Goal: Task Accomplishment & Management: Complete application form

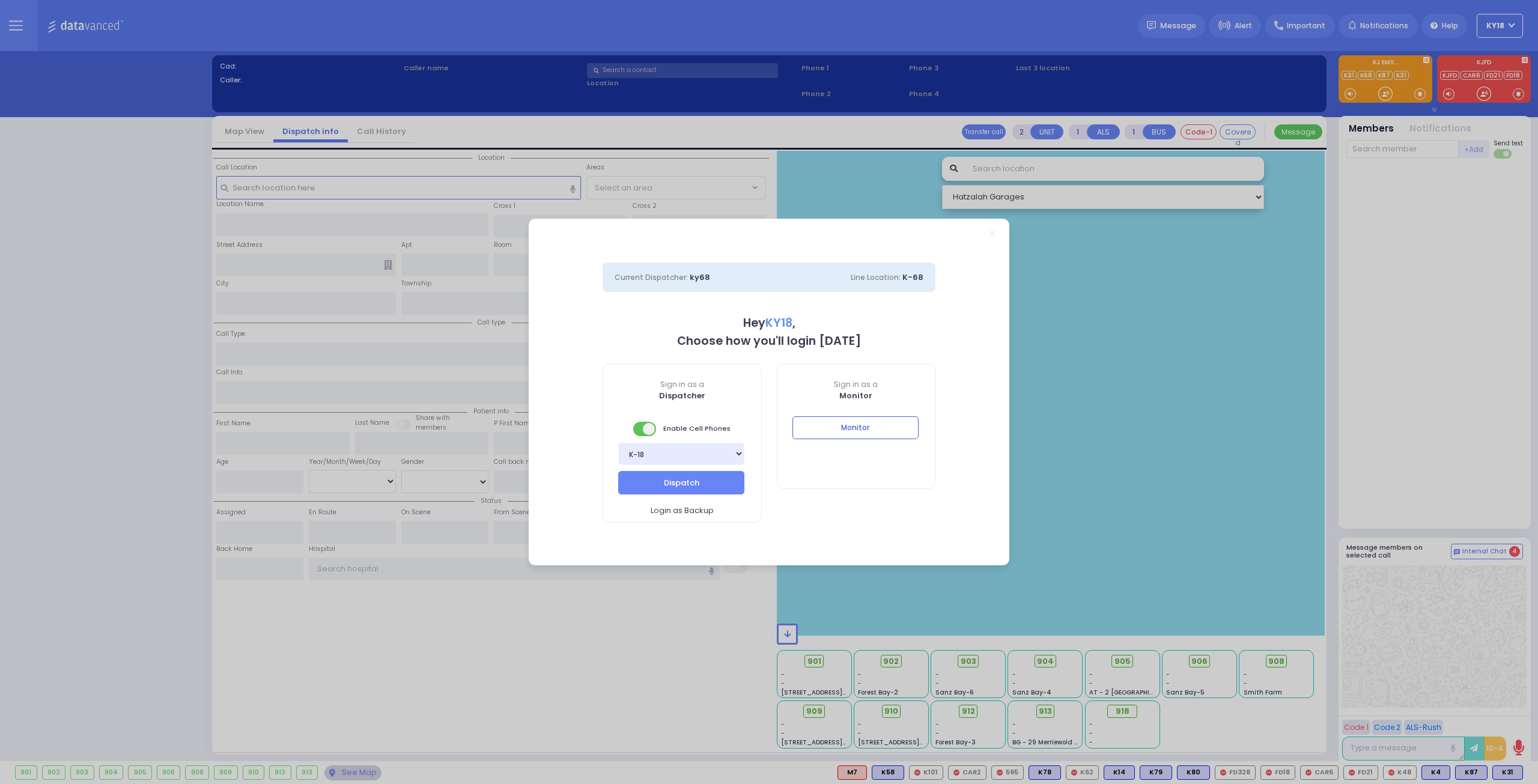
select select "4"
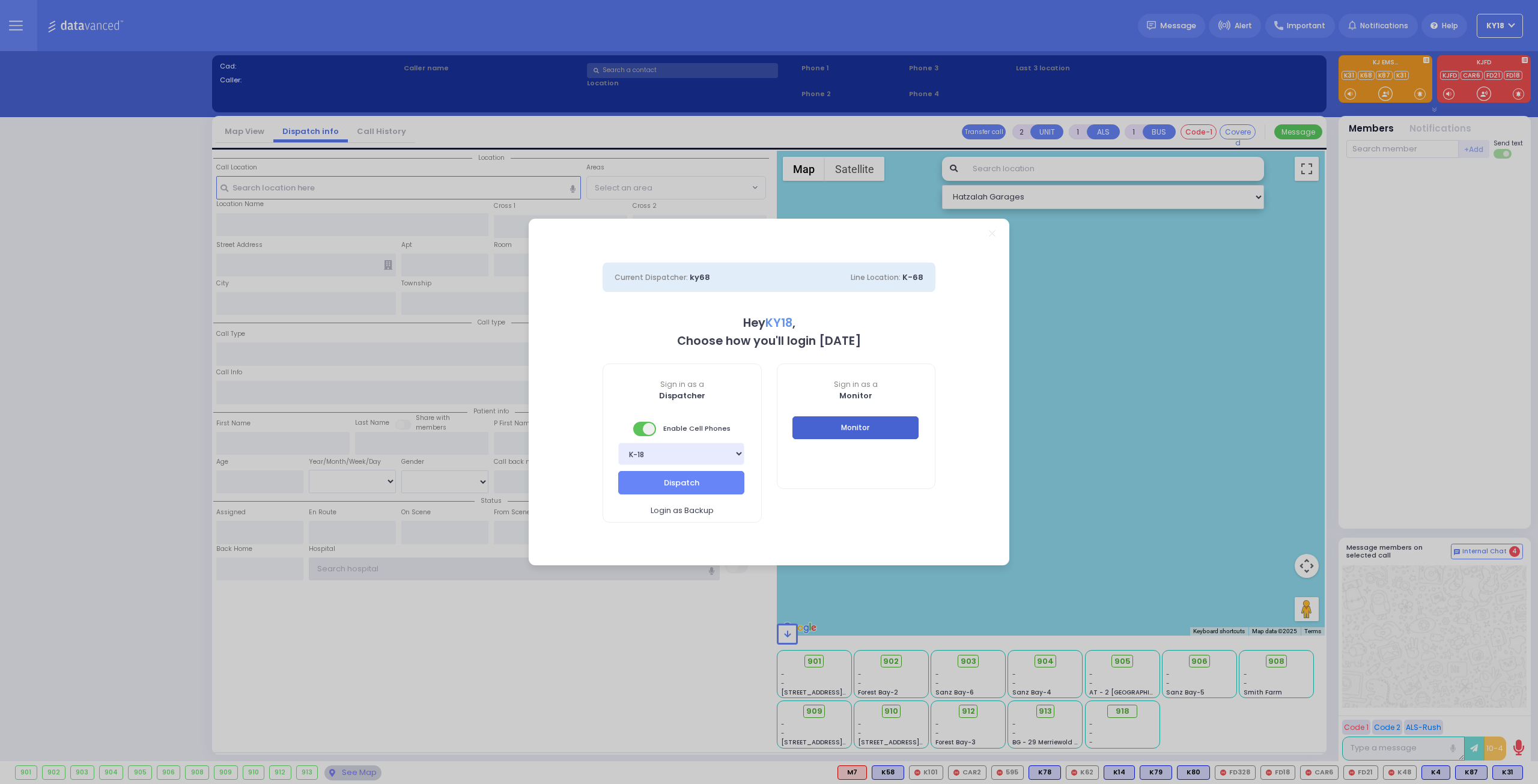
type input "ky18"
drag, startPoint x: 833, startPoint y: 435, endPoint x: 866, endPoint y: 62, distance: 374.5
click at [833, 435] on button "Monitor" at bounding box center [856, 428] width 126 height 23
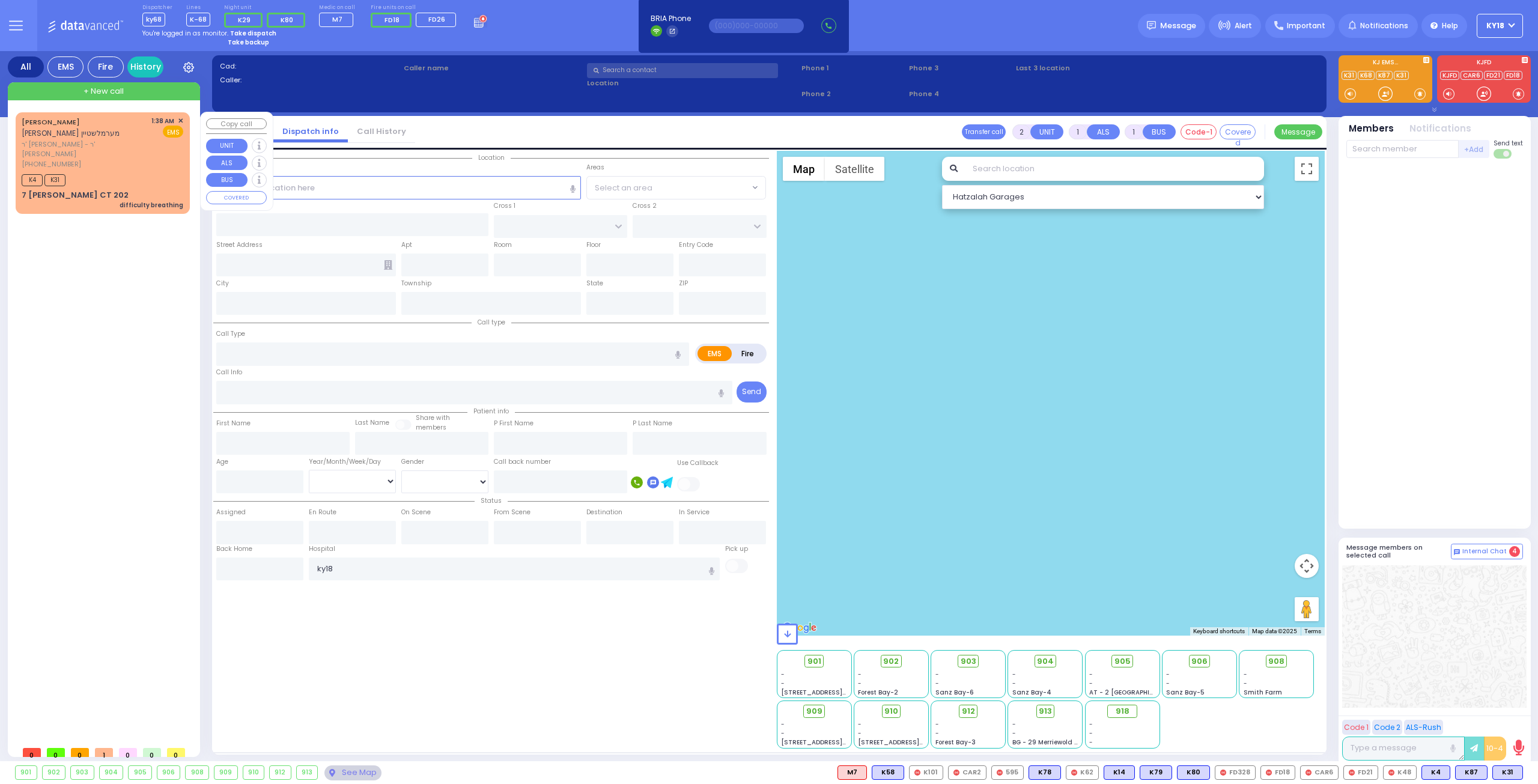
click at [100, 172] on div "K4 K31" at bounding box center [102, 179] width 161 height 15
select select
type input "difficulty breathing"
radio input "true"
type input "[PERSON_NAME]"
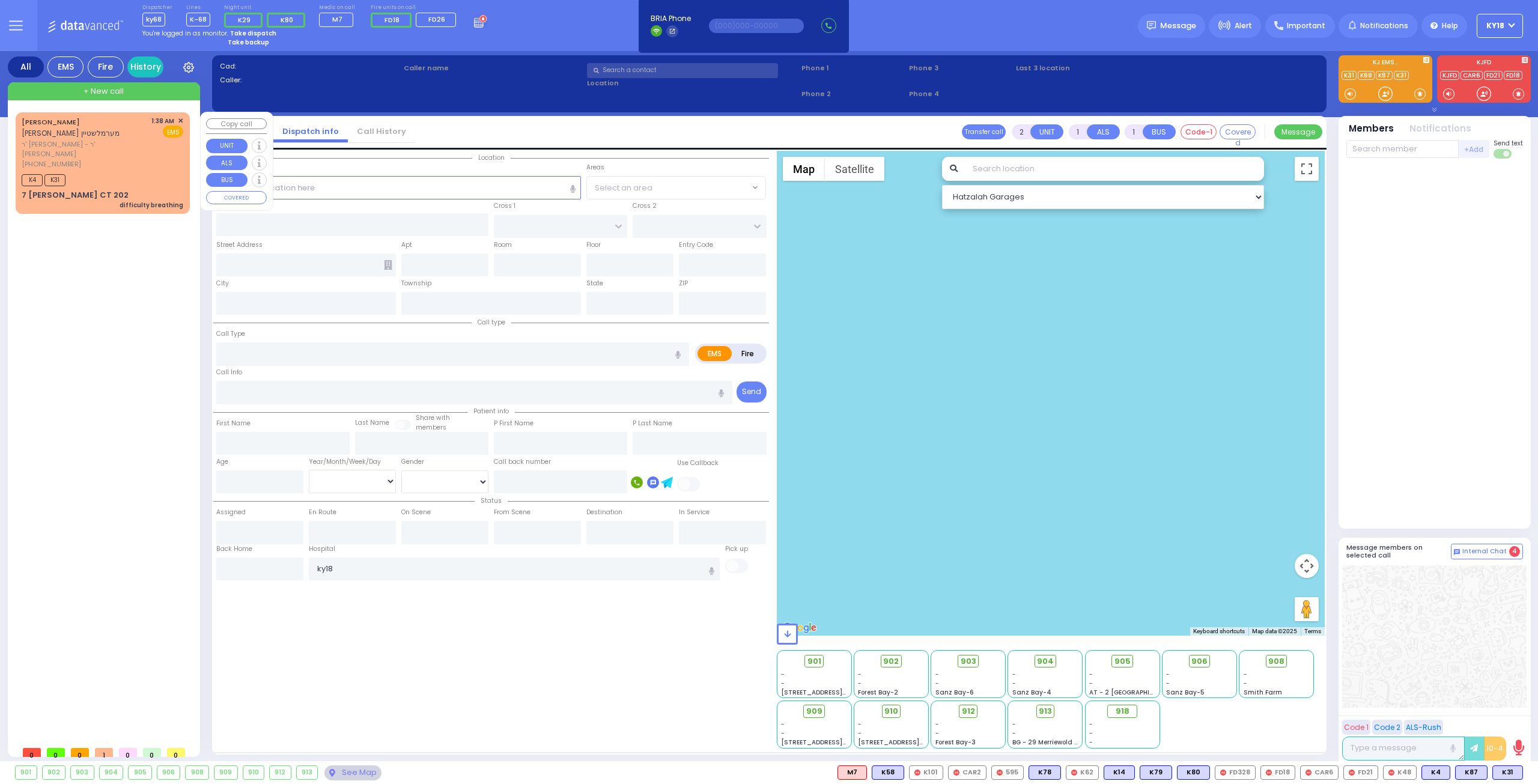
type input "[PERSON_NAME]"
type input "7"
select select "Month"
select select "[DEMOGRAPHIC_DATA]"
type input "01:38"
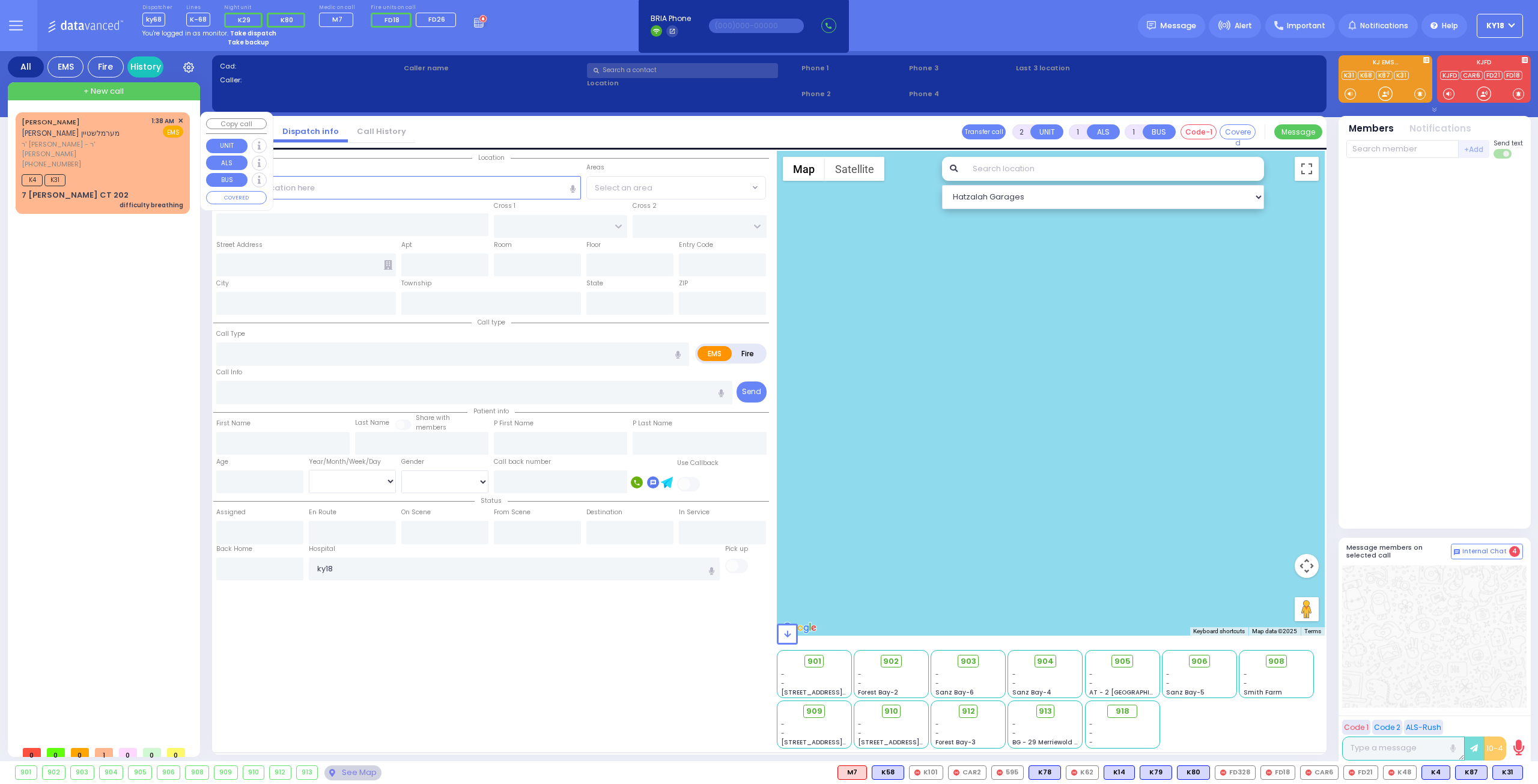
type input "01:40"
select select "Hatzalah Garages"
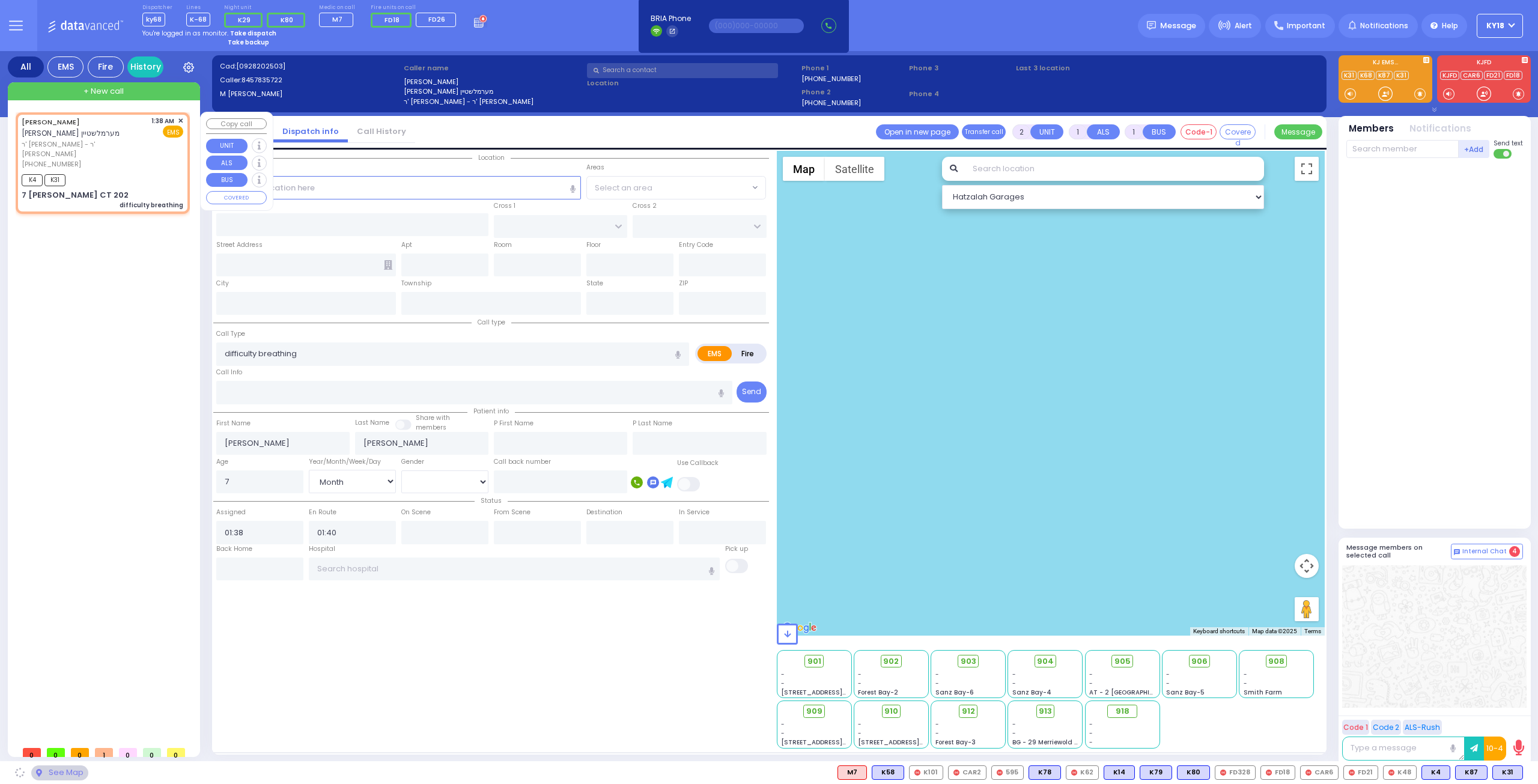
type input "[PERSON_NAME] COURT"
type input "SCHUNNEMUNK RD"
type input "7 [PERSON_NAME] CT"
type input "202"
type input "Monroe"
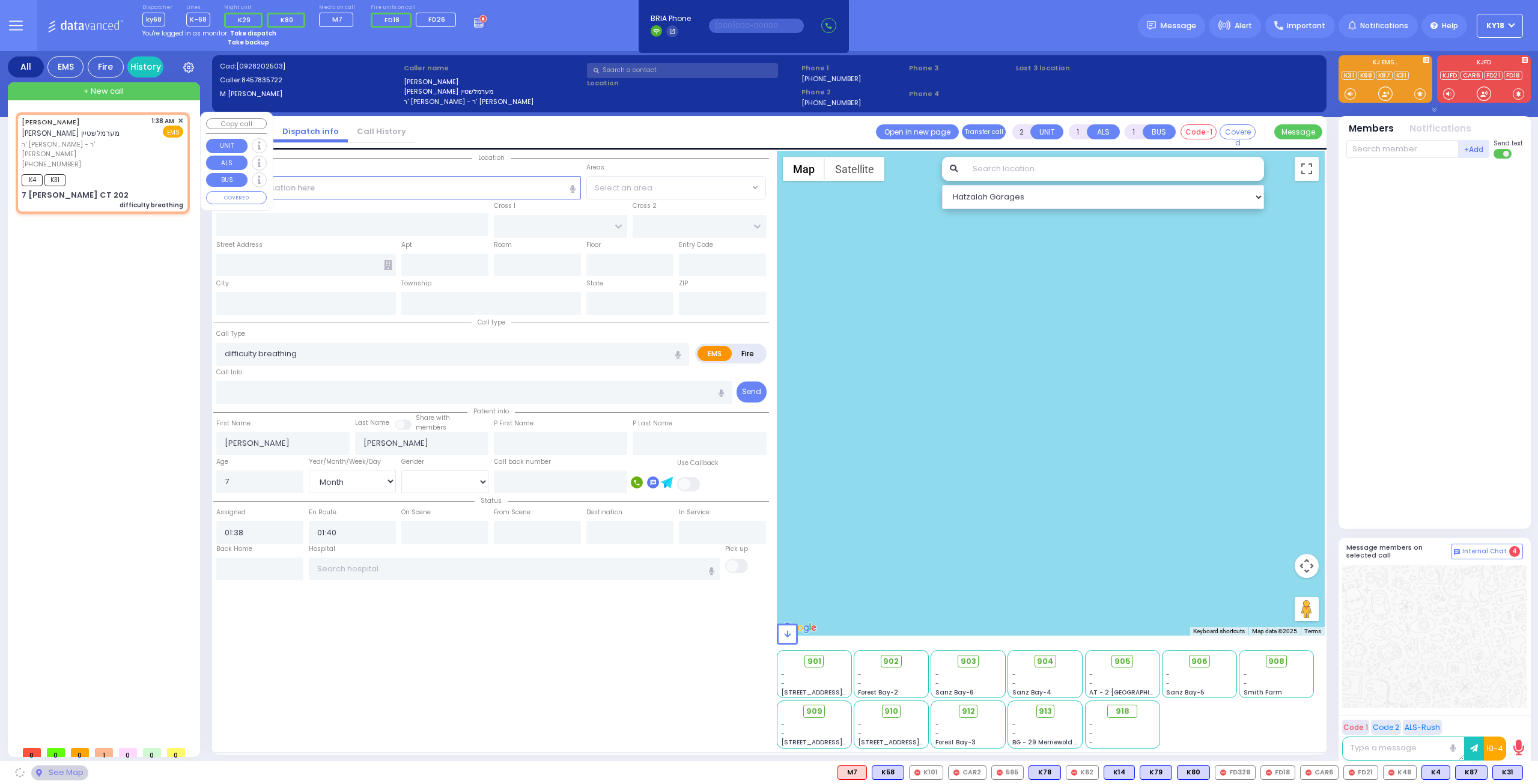
type input "[US_STATE]"
type input "10950"
select select "SECTION 5"
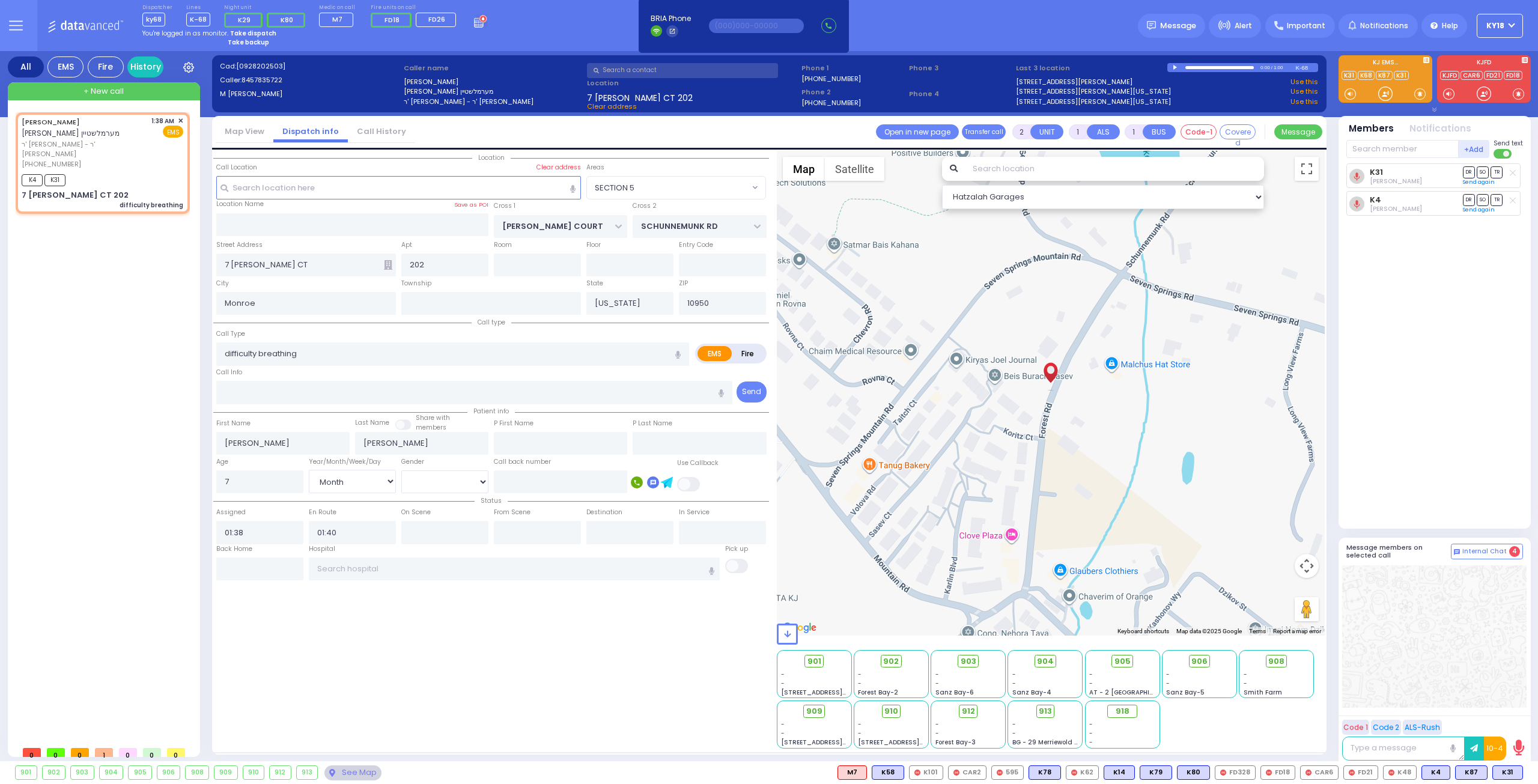
click at [1462, 484] on div "K31 [PERSON_NAME] DR SO TR Sending text K4 DR" at bounding box center [1436, 341] width 179 height 355
select select
radio input "true"
select select "Month"
select select "[DEMOGRAPHIC_DATA]"
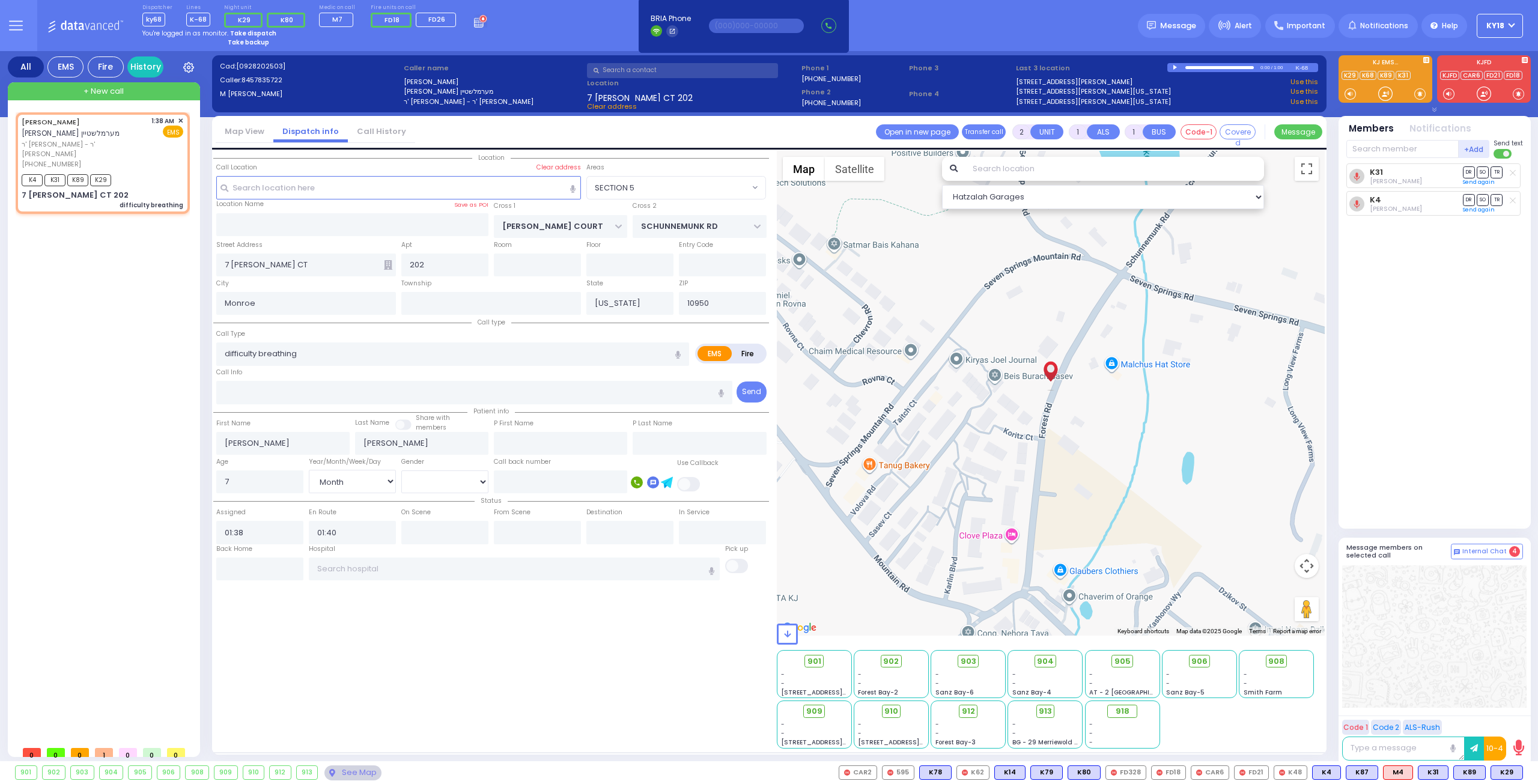
select select "Hatzalah Garages"
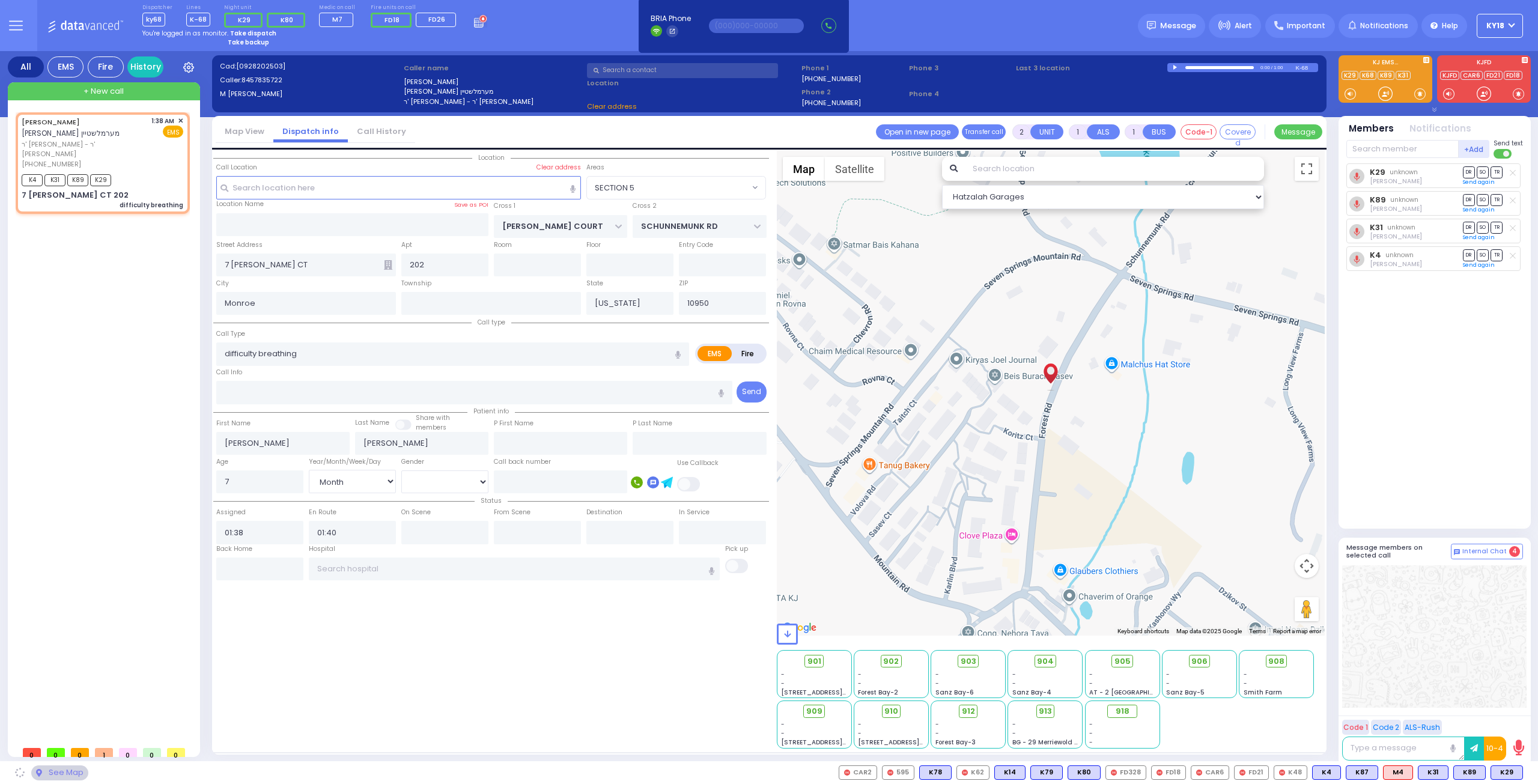
select select "SECTION 5"
select select
radio input "true"
select select "Month"
select select "[DEMOGRAPHIC_DATA]"
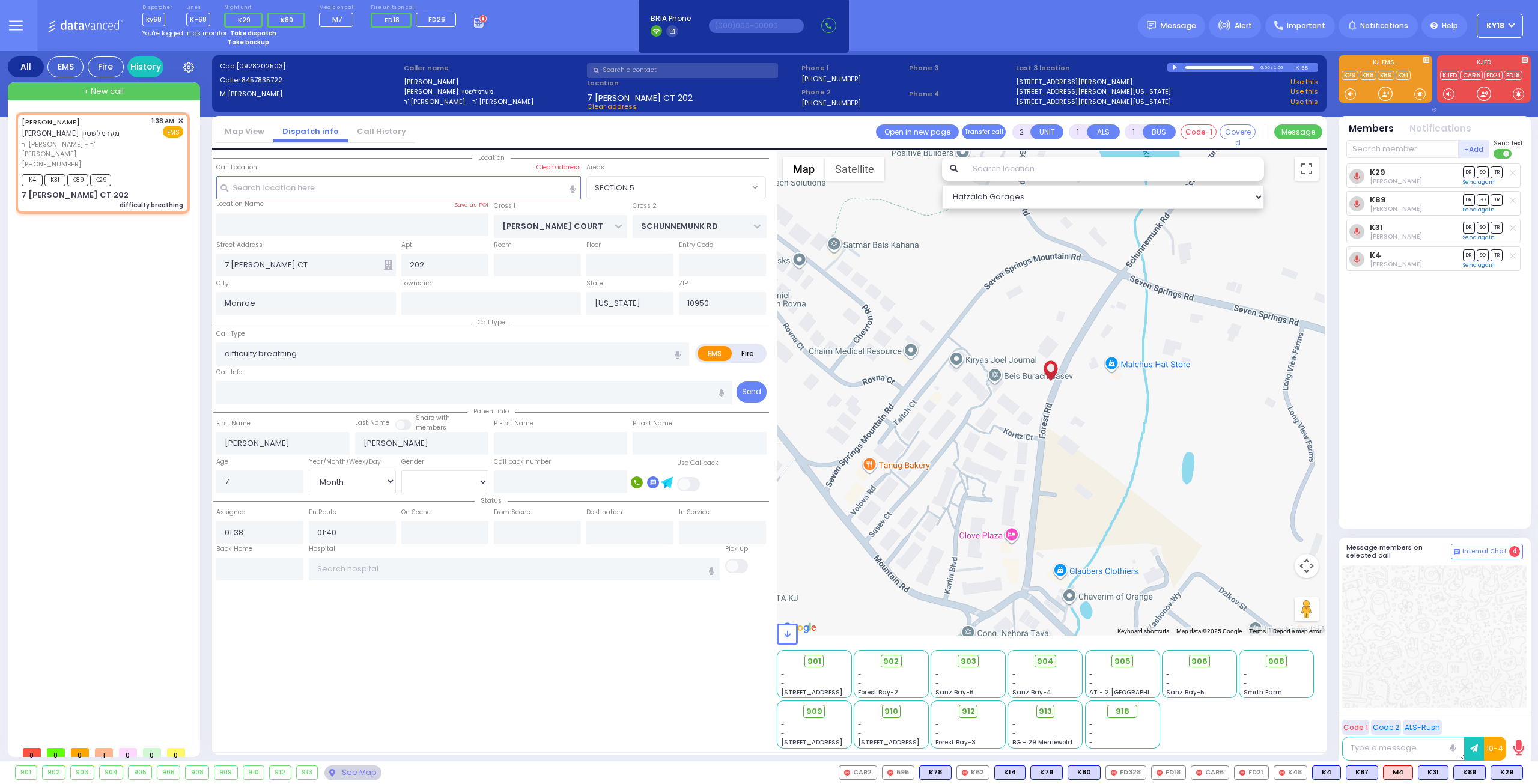
select select "Hatzalah Garages"
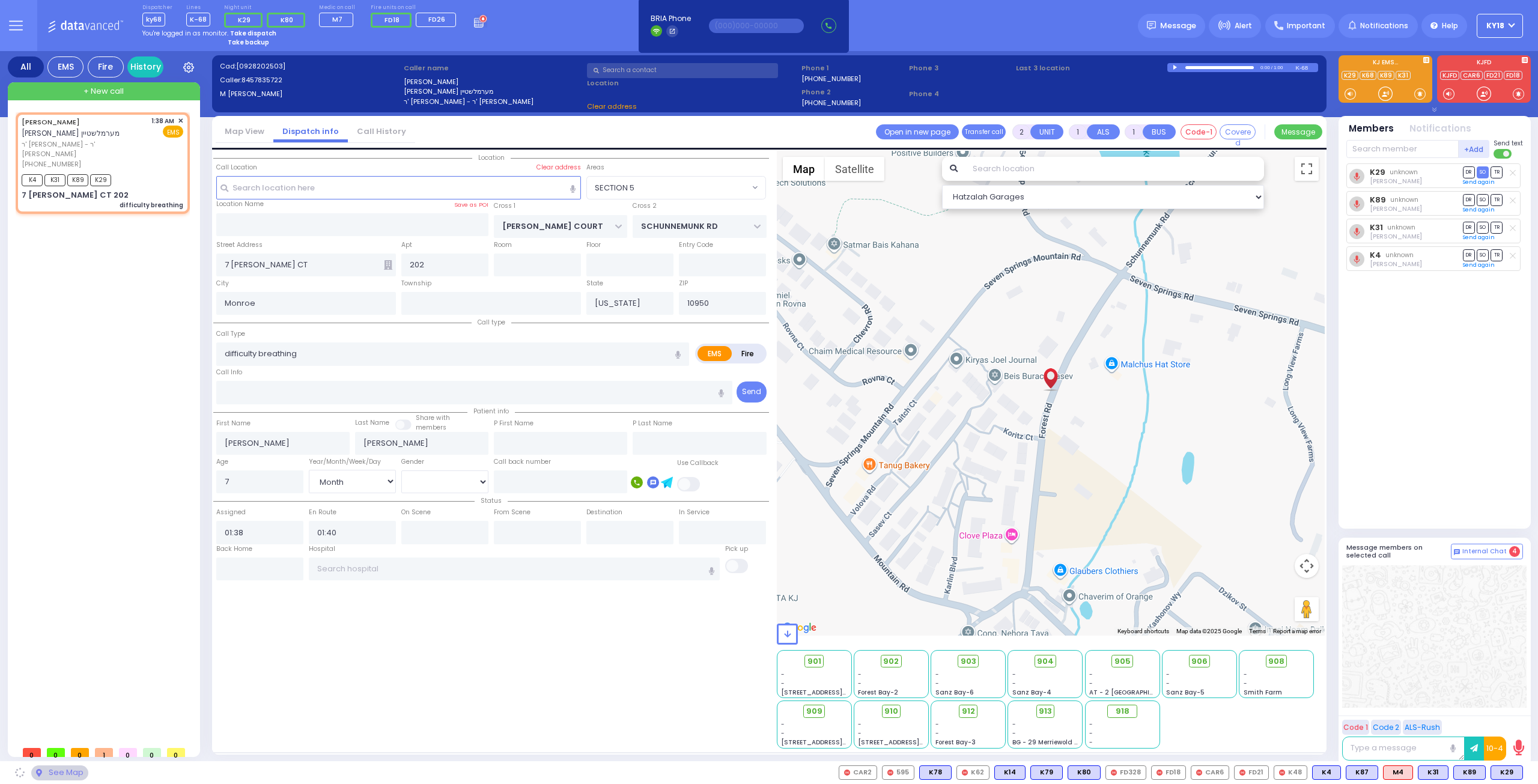
select select "SECTION 5"
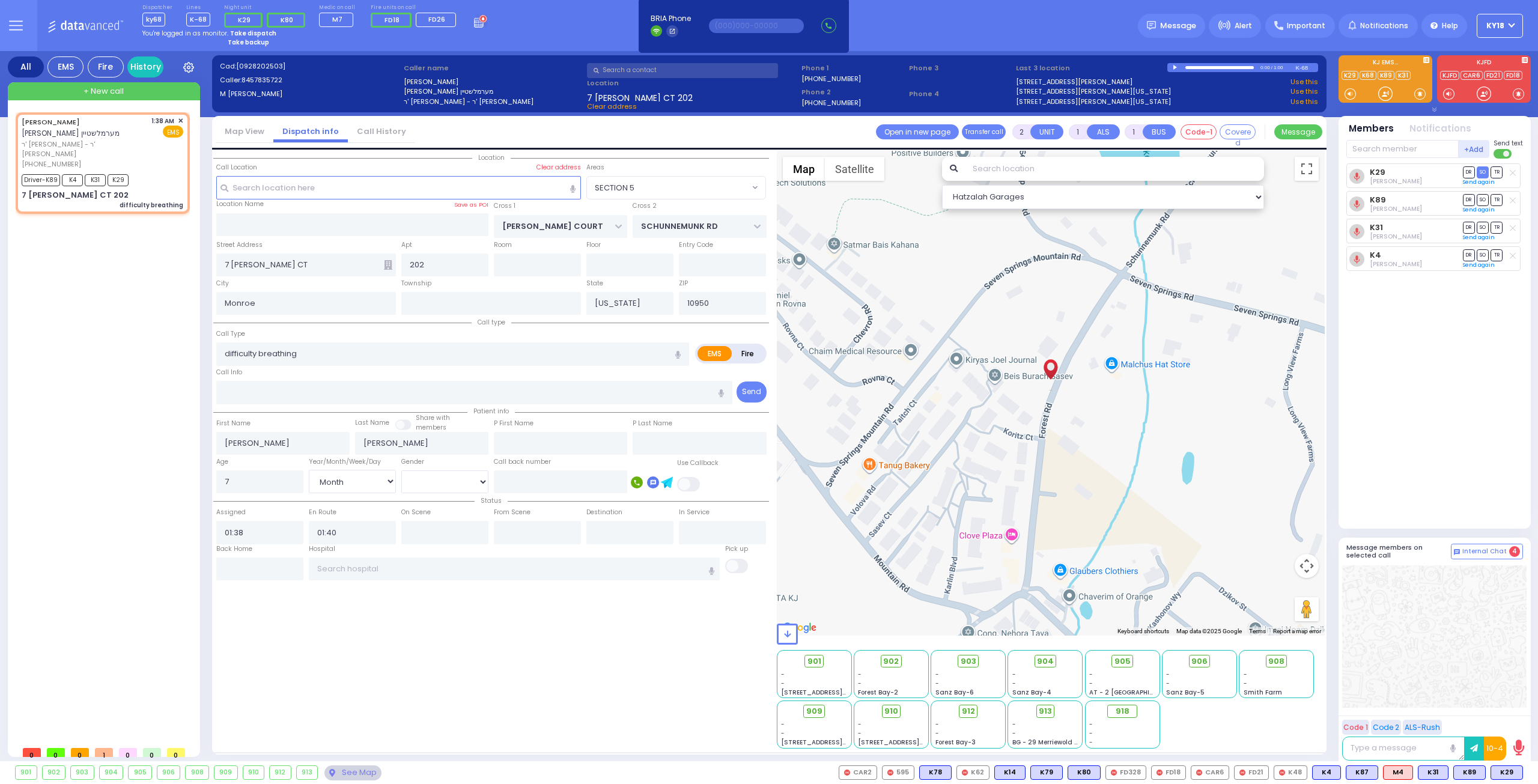
select select
radio input "true"
select select "Month"
select select "[DEMOGRAPHIC_DATA]"
select select "Hatzalah Garages"
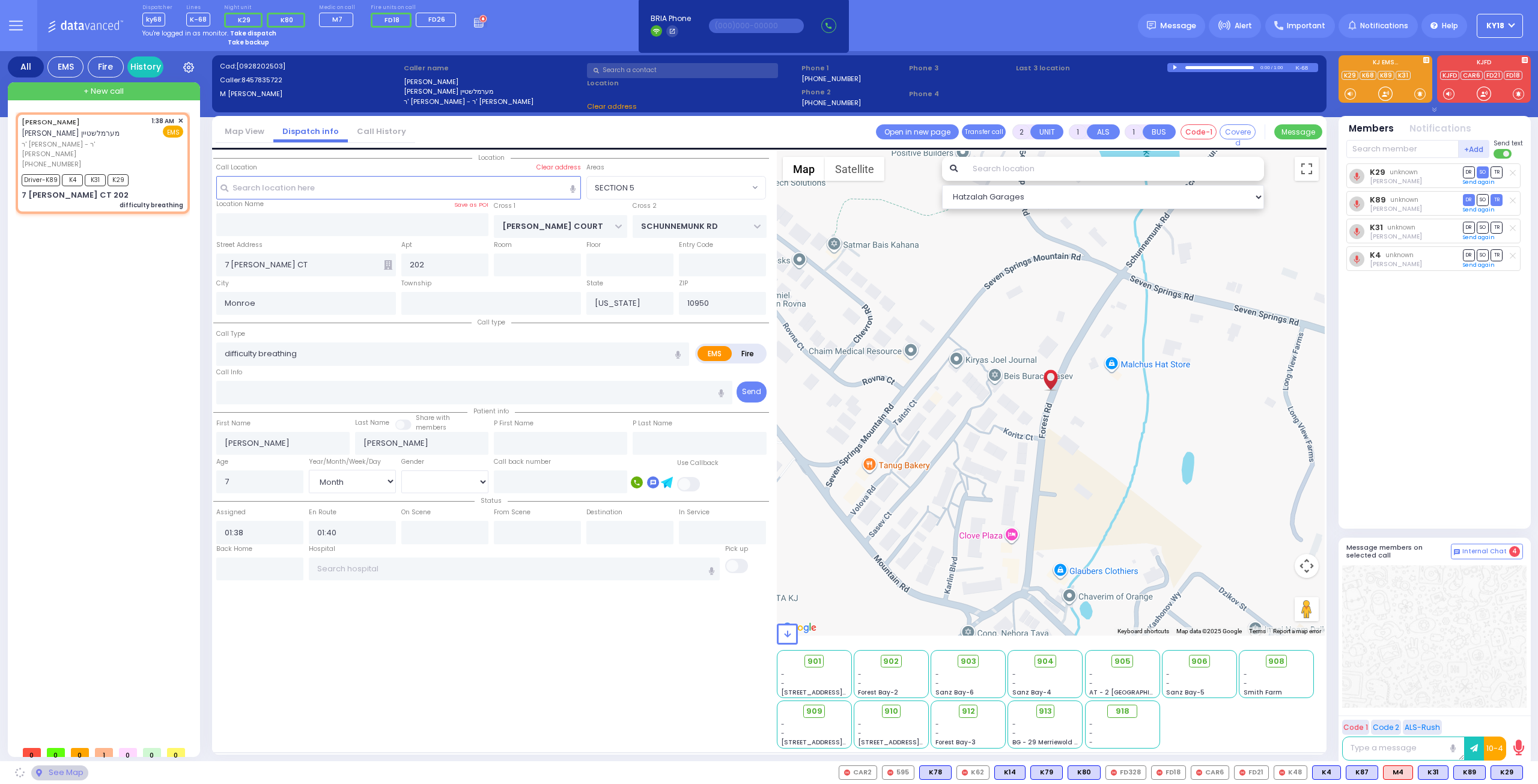
select select "SECTION 5"
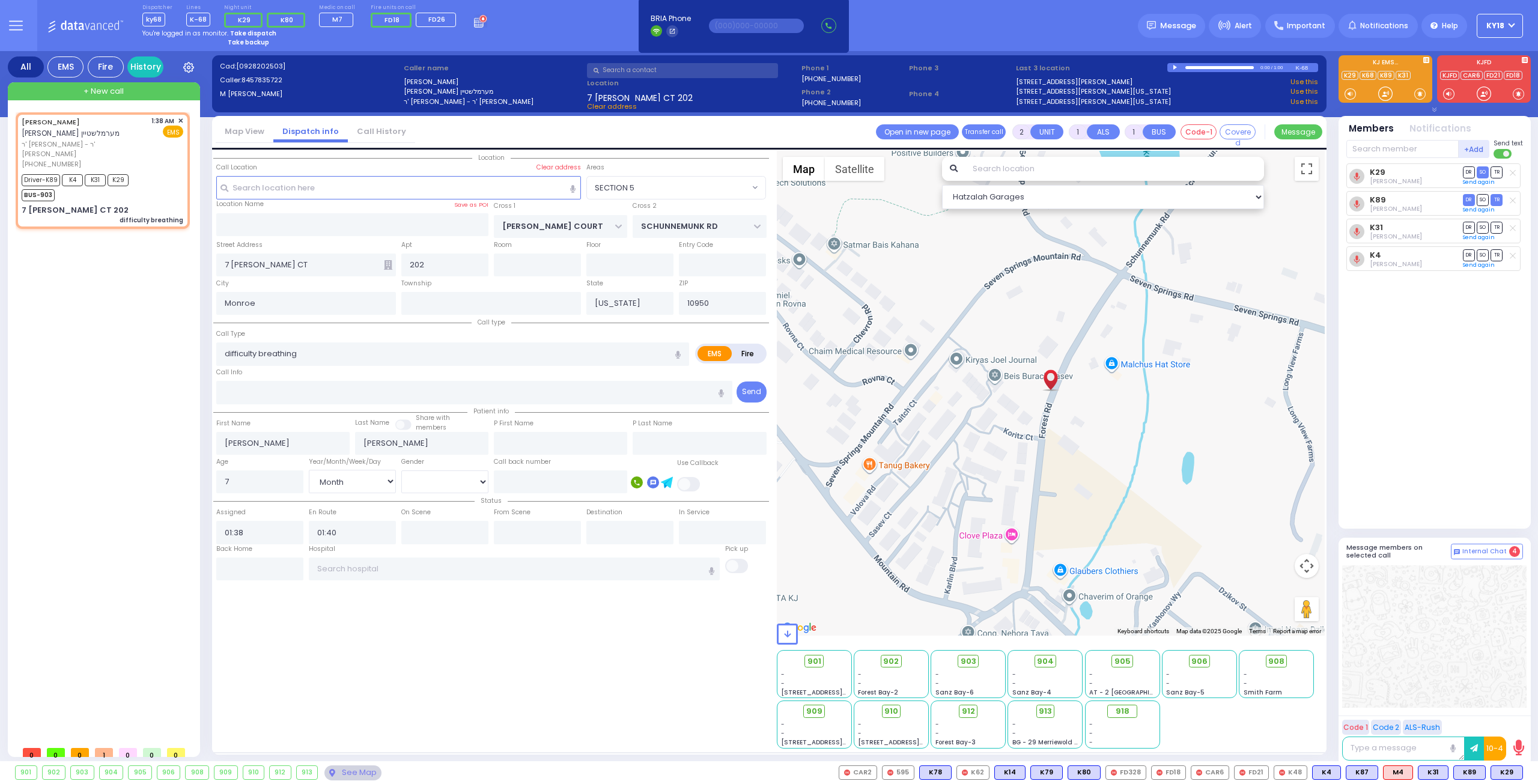
select select
radio input "true"
select select "Month"
select select "[DEMOGRAPHIC_DATA]"
select select "Hatzalah Garages"
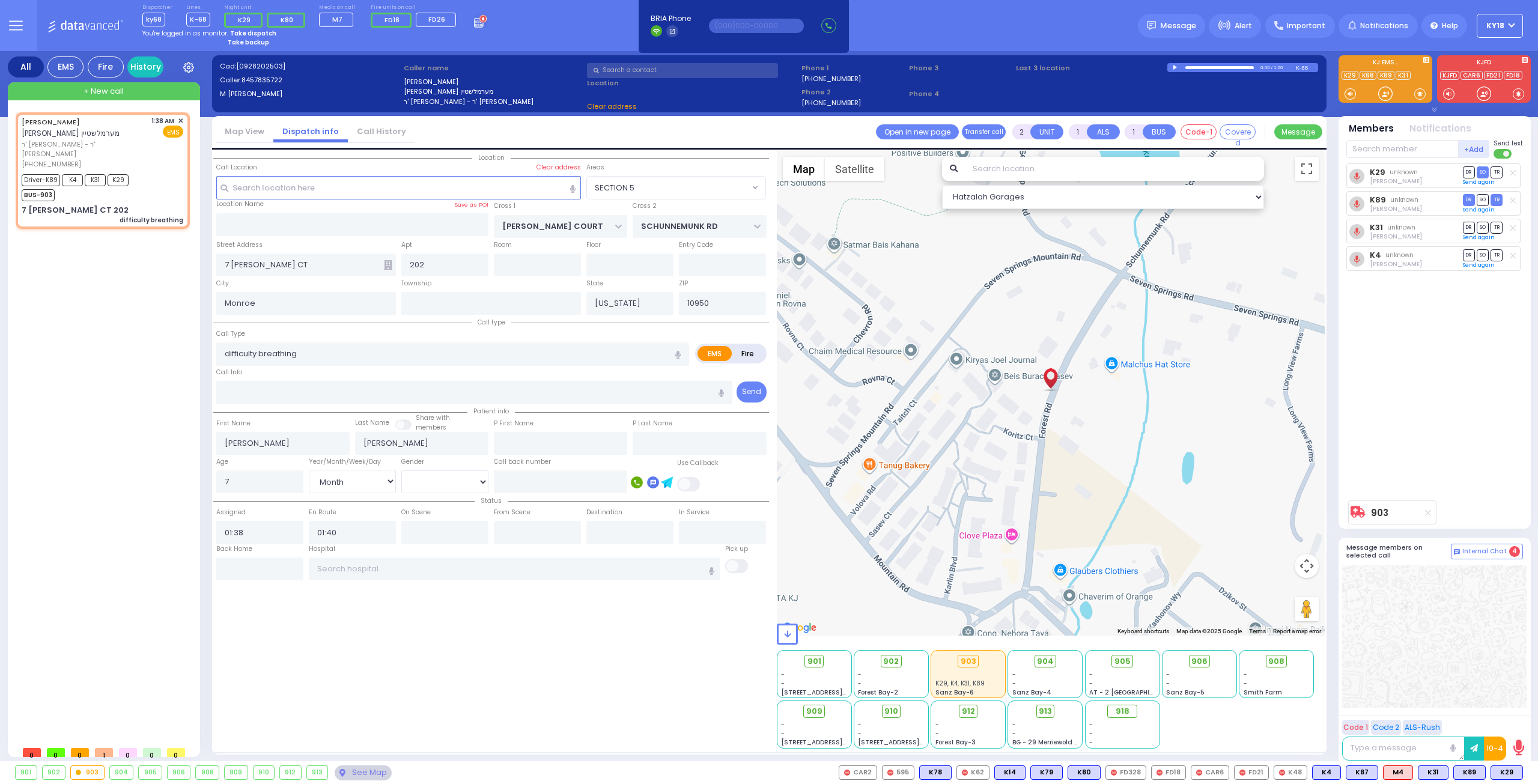
select select "SECTION 5"
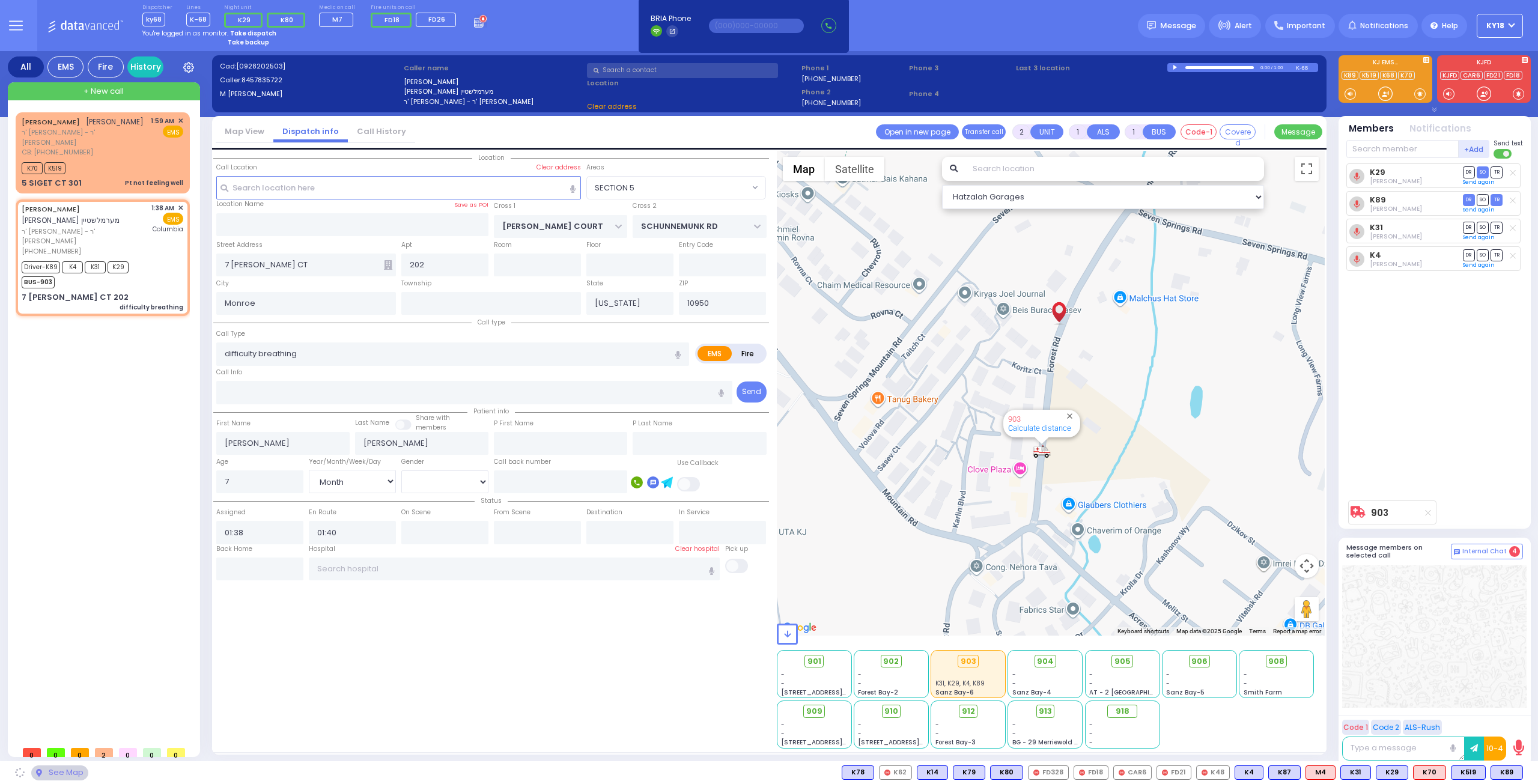
select select
radio input "true"
select select "Month"
select select "[DEMOGRAPHIC_DATA]"
type input "[US_STATE][GEOGRAPHIC_DATA]- [GEOGRAPHIC_DATA]"
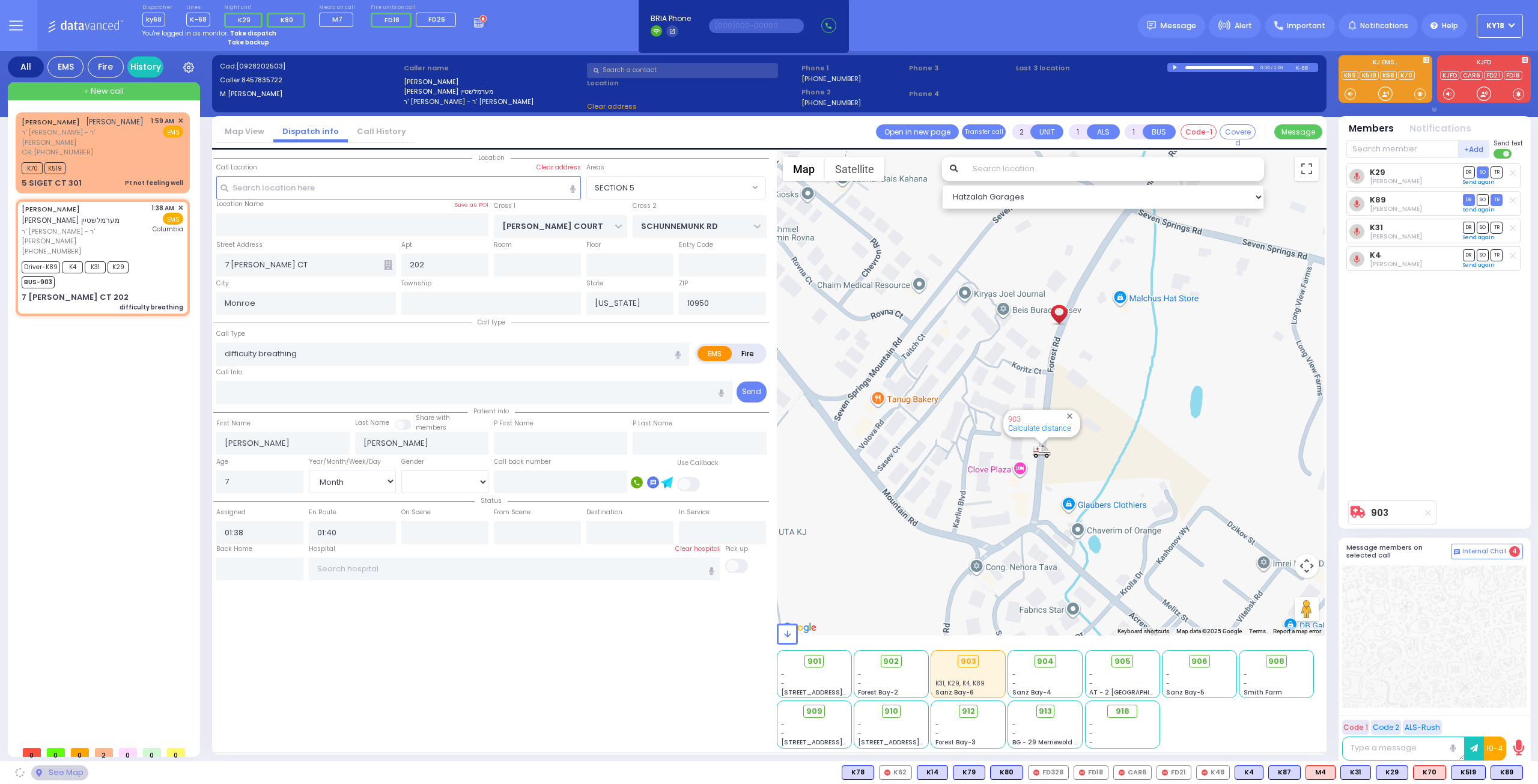
select select "Hatzalah Garages"
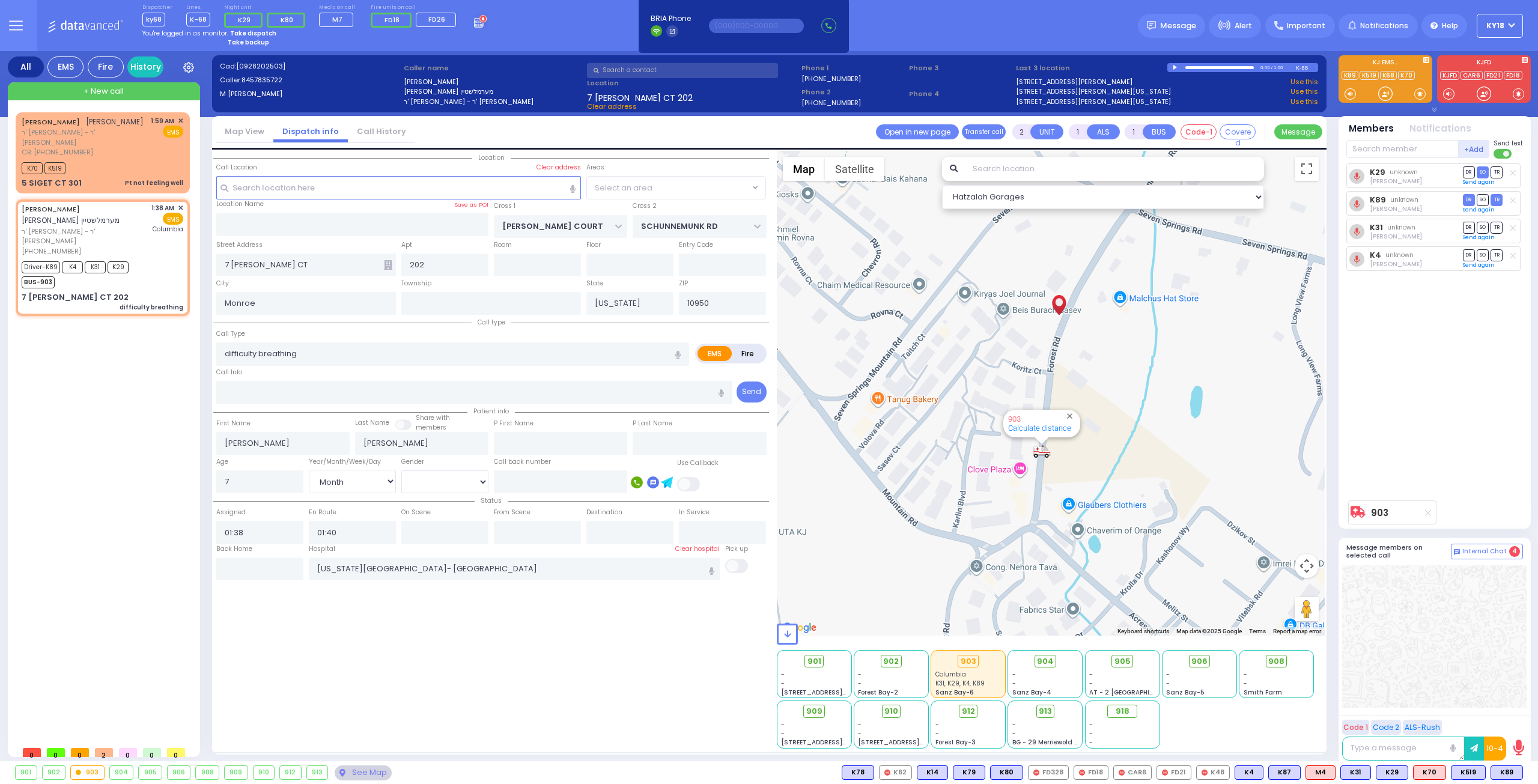
select select "SECTION 5"
select select
radio input "true"
select select "Month"
select select "[DEMOGRAPHIC_DATA]"
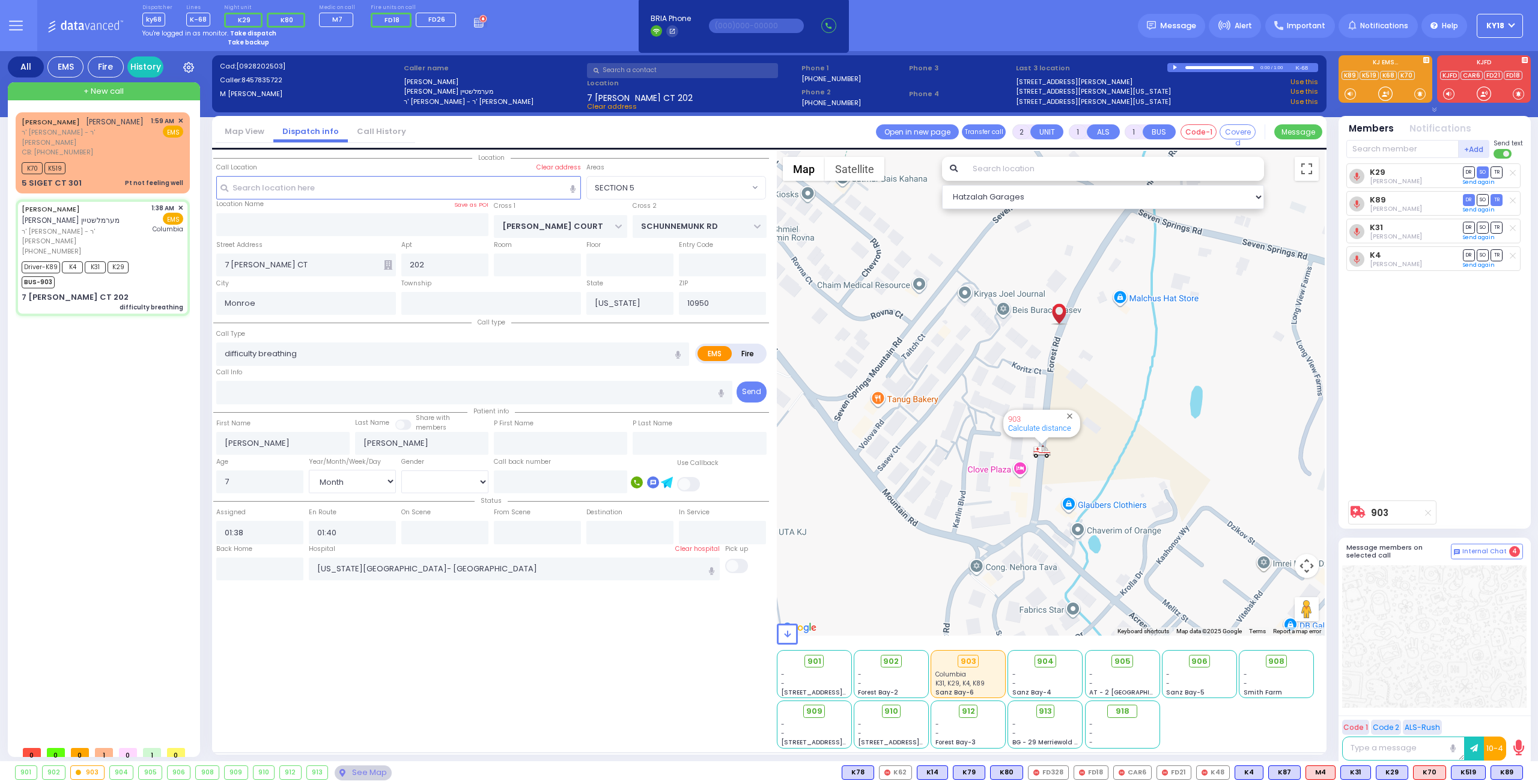
type input "02:11"
select select "Hatzalah Garages"
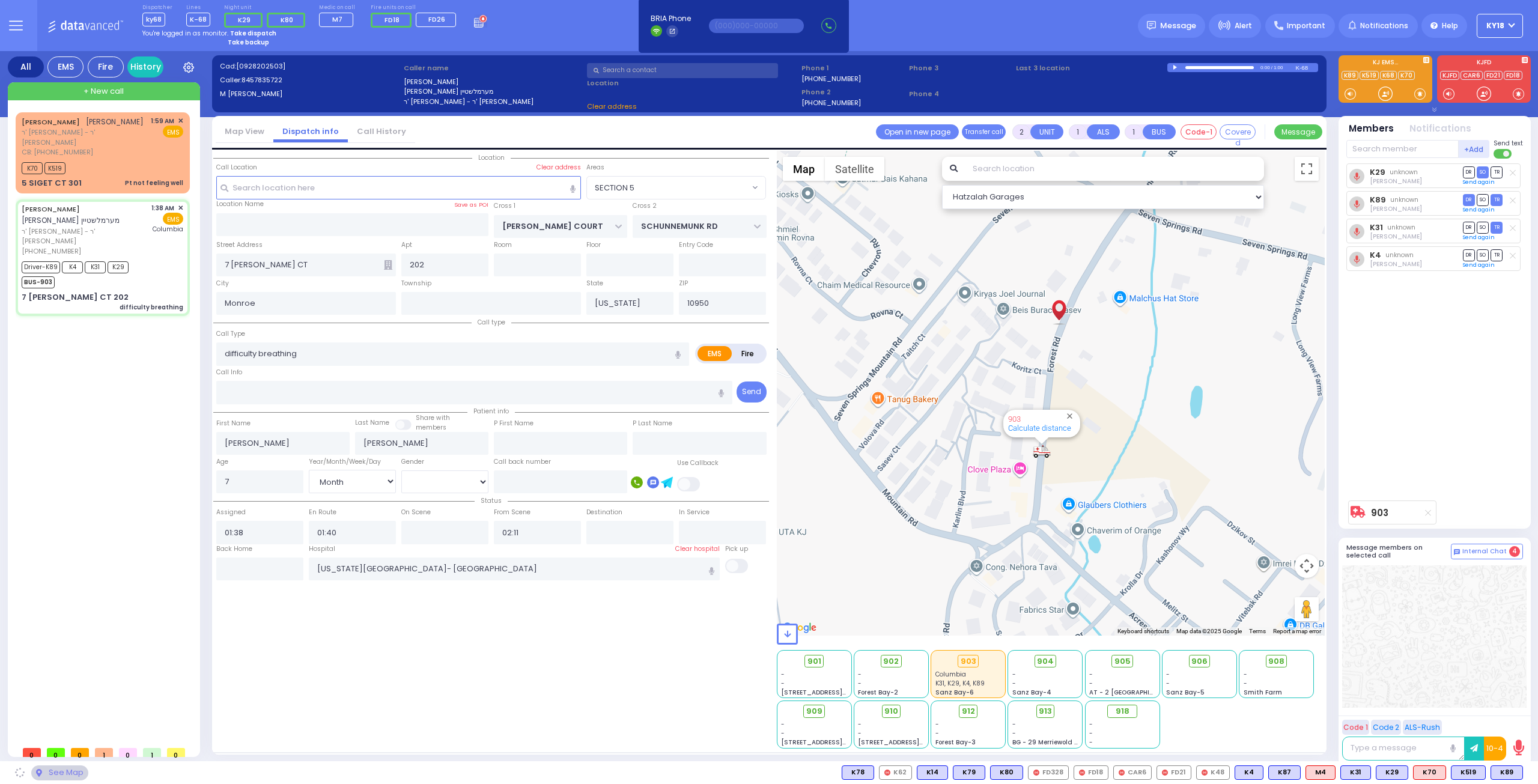
select select "SECTION 5"
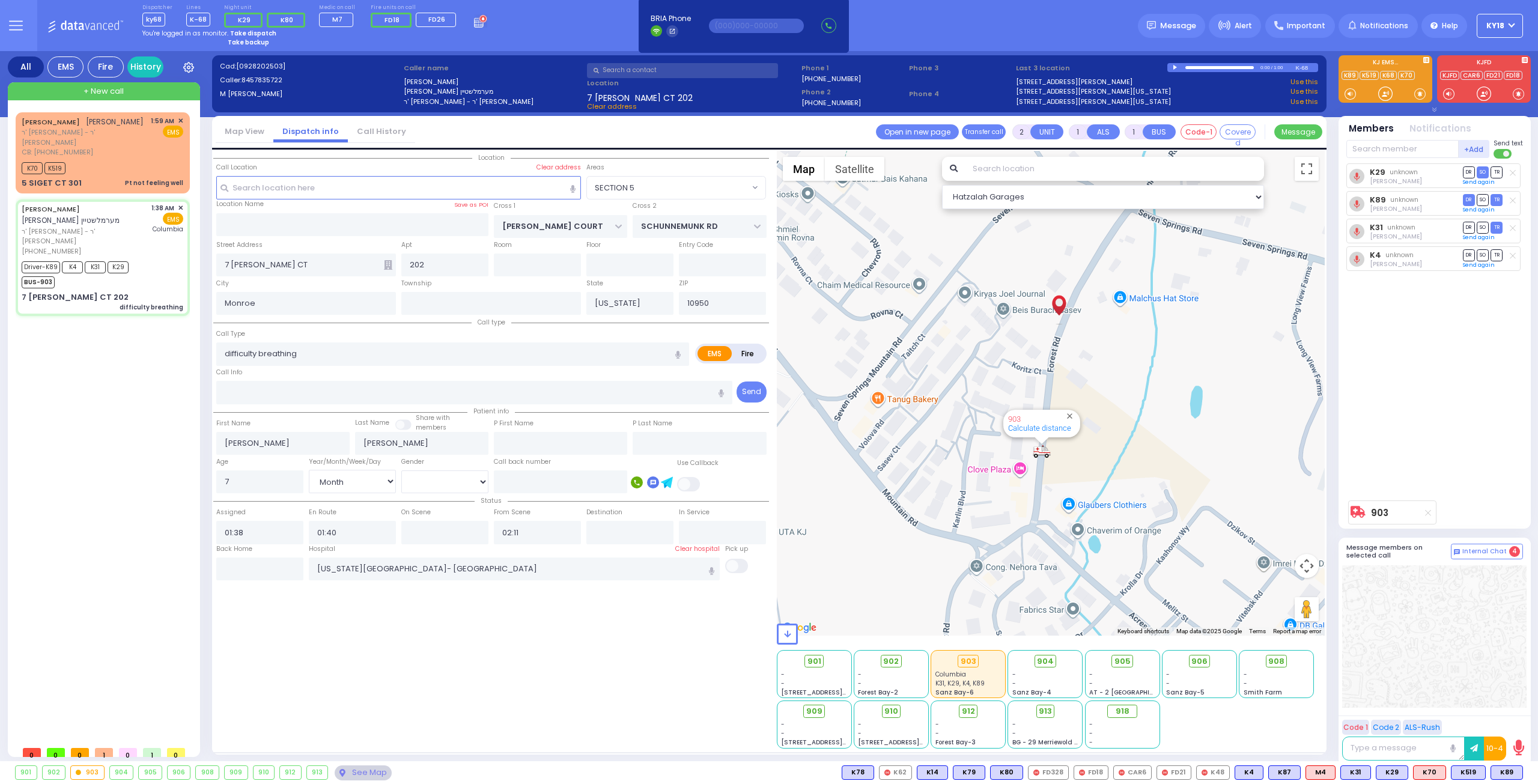
select select
radio input "true"
select select "Month"
select select "[DEMOGRAPHIC_DATA]"
select select "Hatzalah Garages"
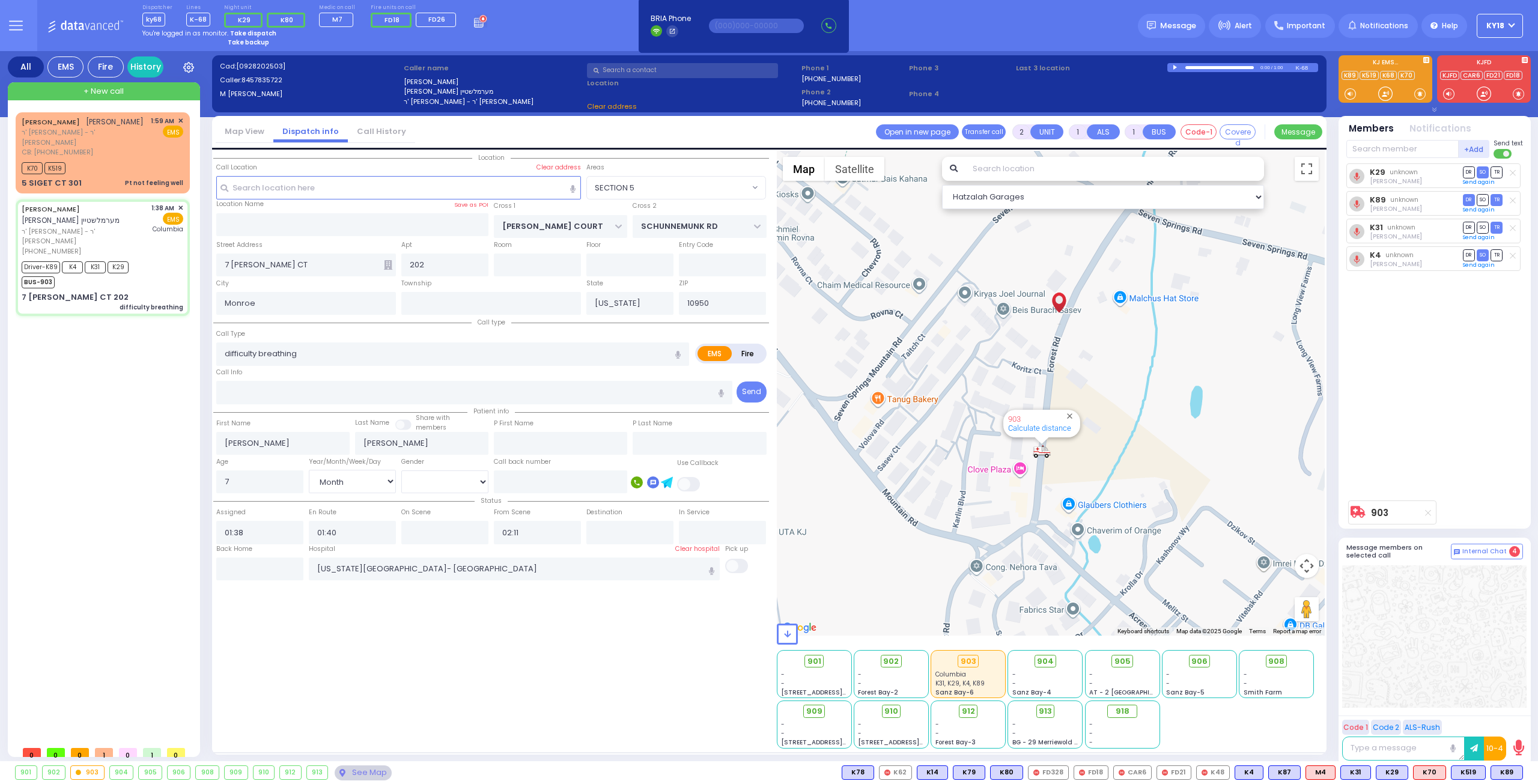
select select "SECTION 5"
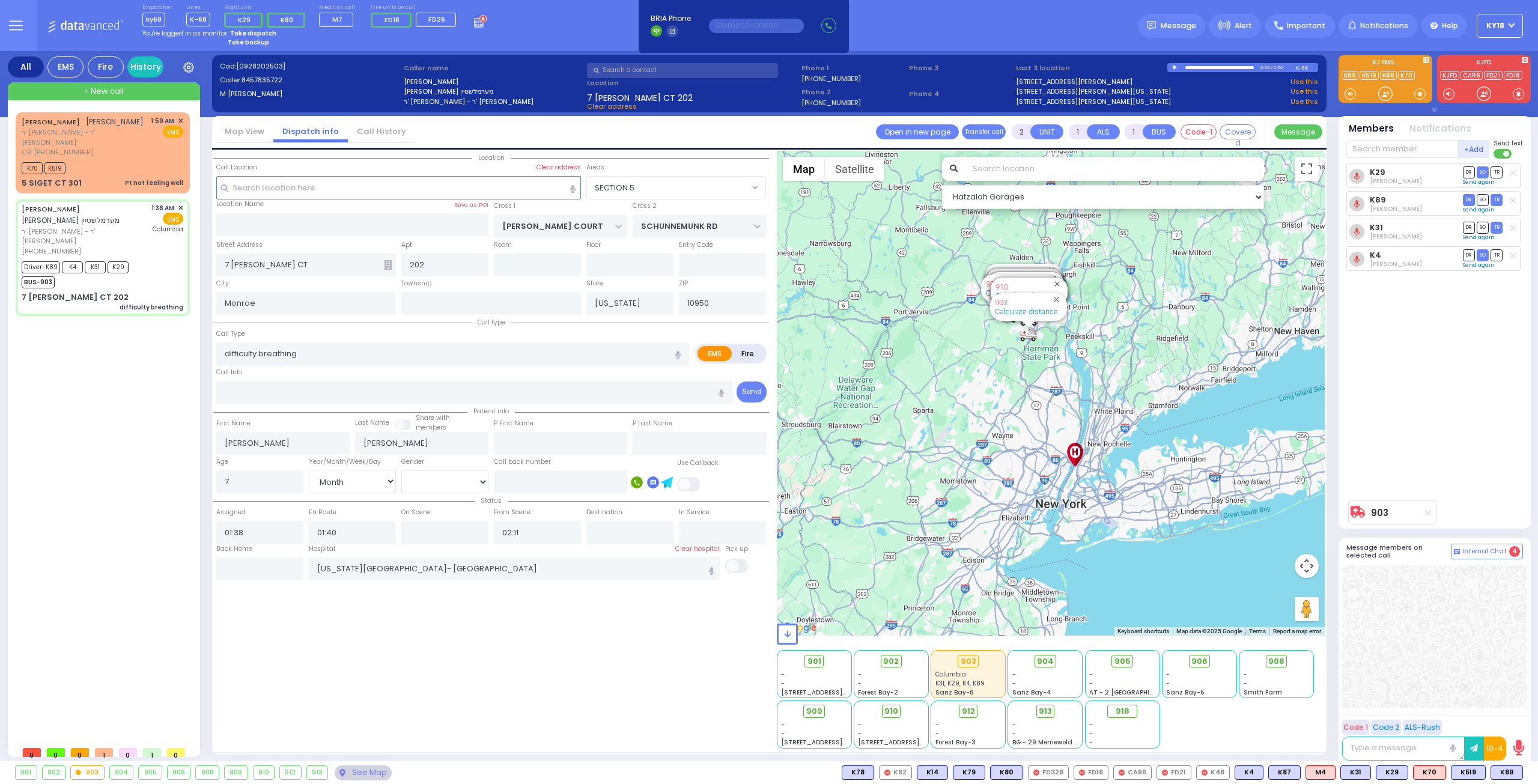
type input "6"
select select
radio input "true"
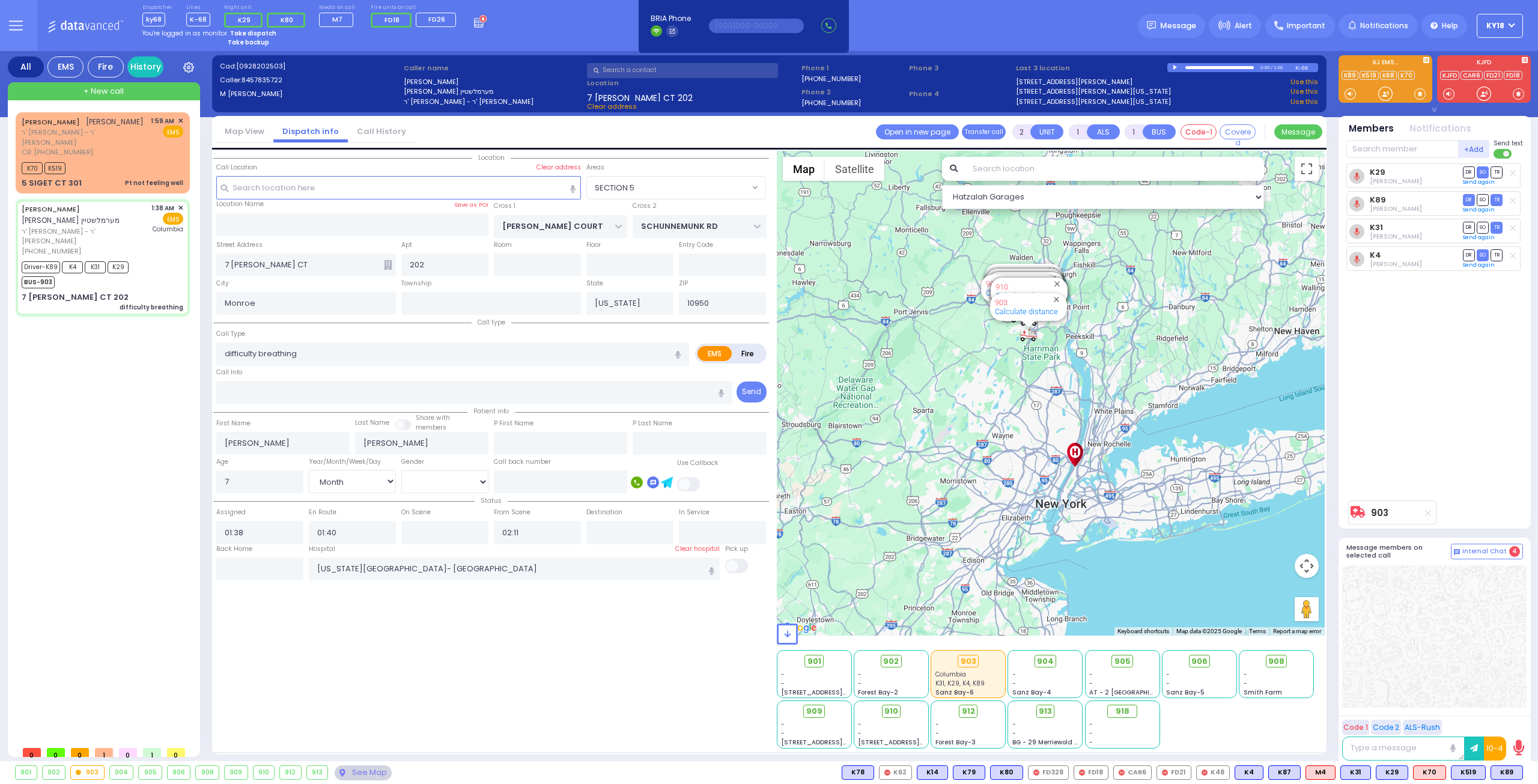
type input "Unknown"
select select "Year"
select select "[DEMOGRAPHIC_DATA]"
select select "Hatzalah Garages"
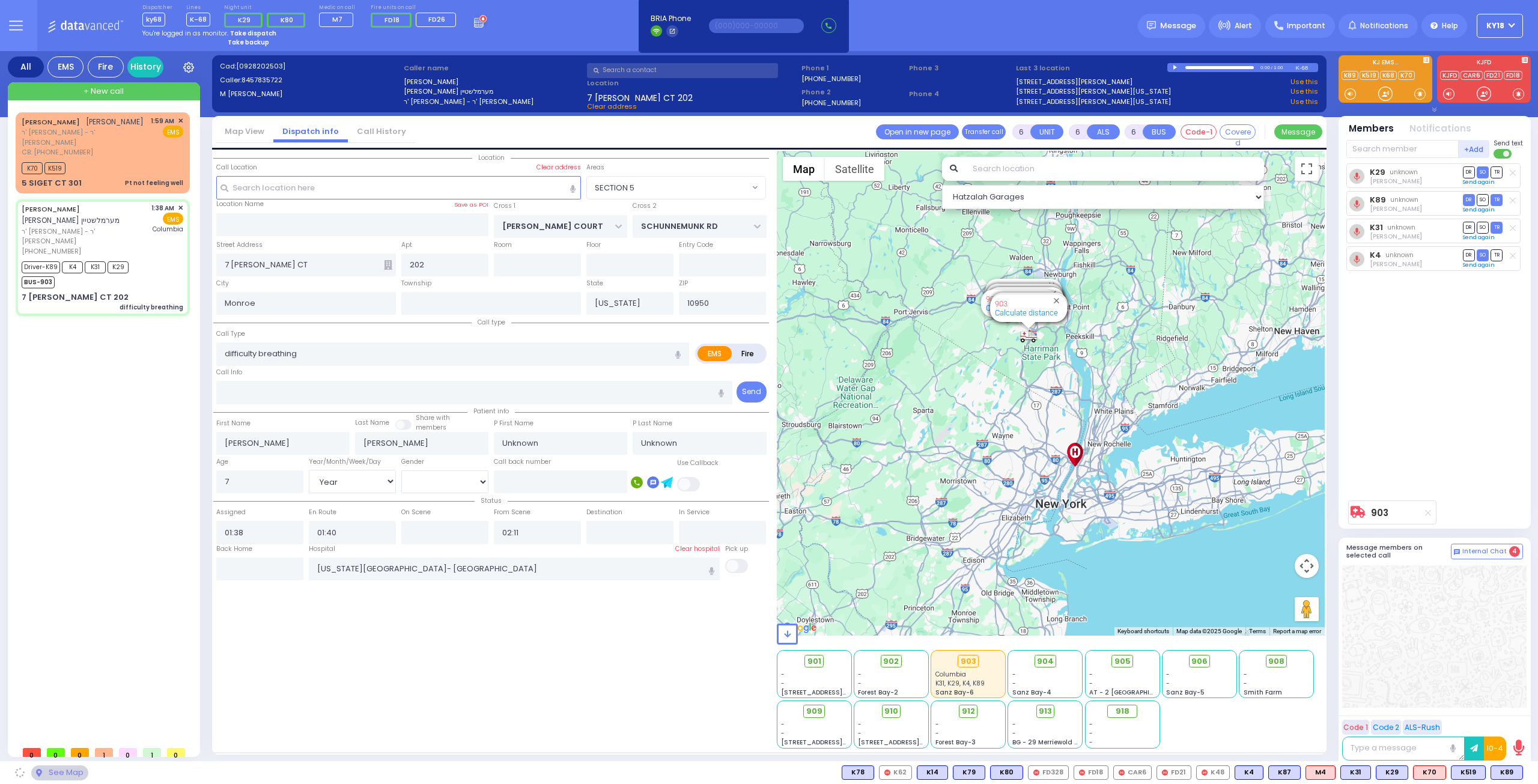
select select "SECTION 5"
